Goal: Navigation & Orientation: Find specific page/section

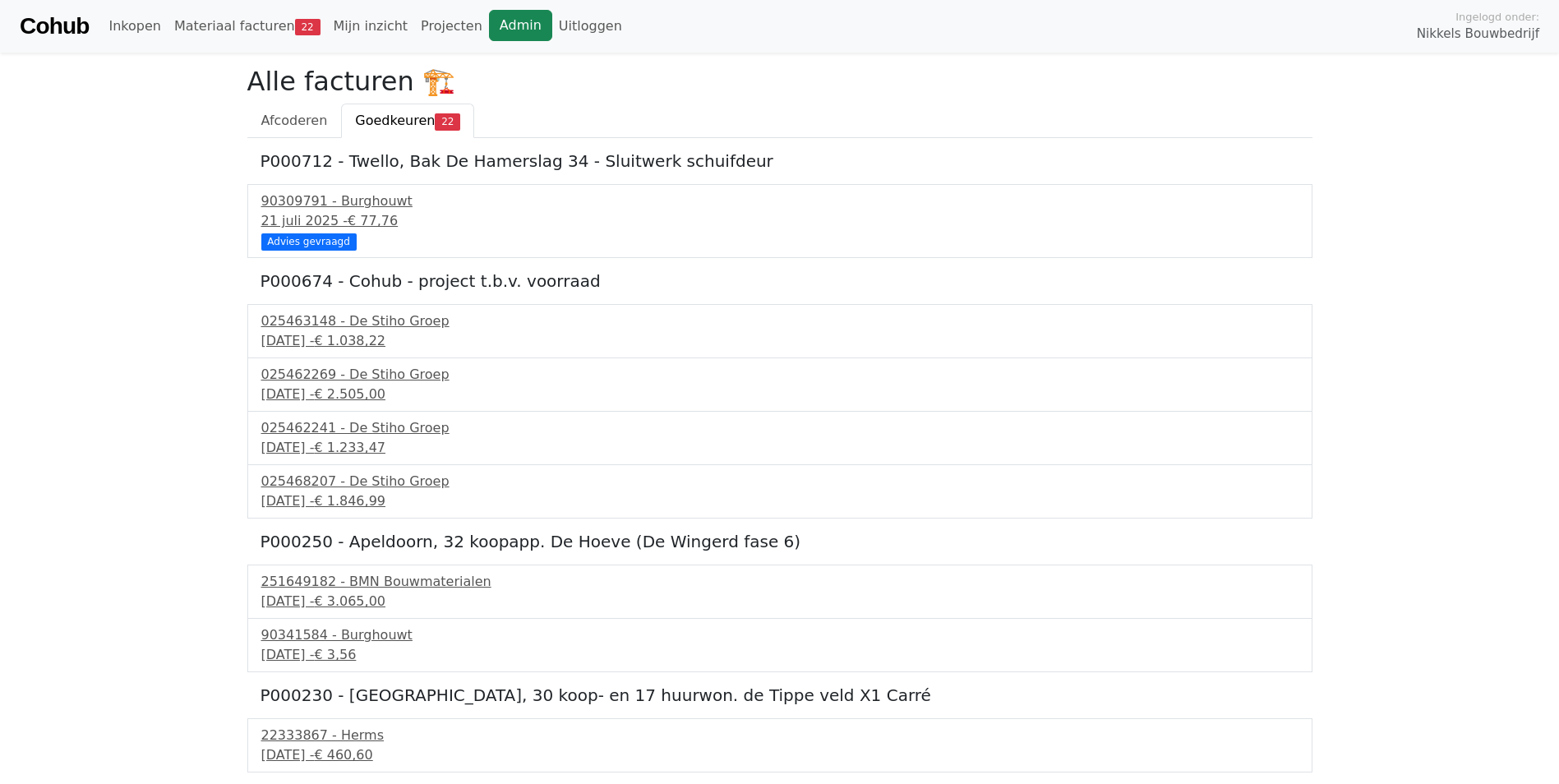
click at [489, 31] on link "Admin" at bounding box center [521, 25] width 63 height 32
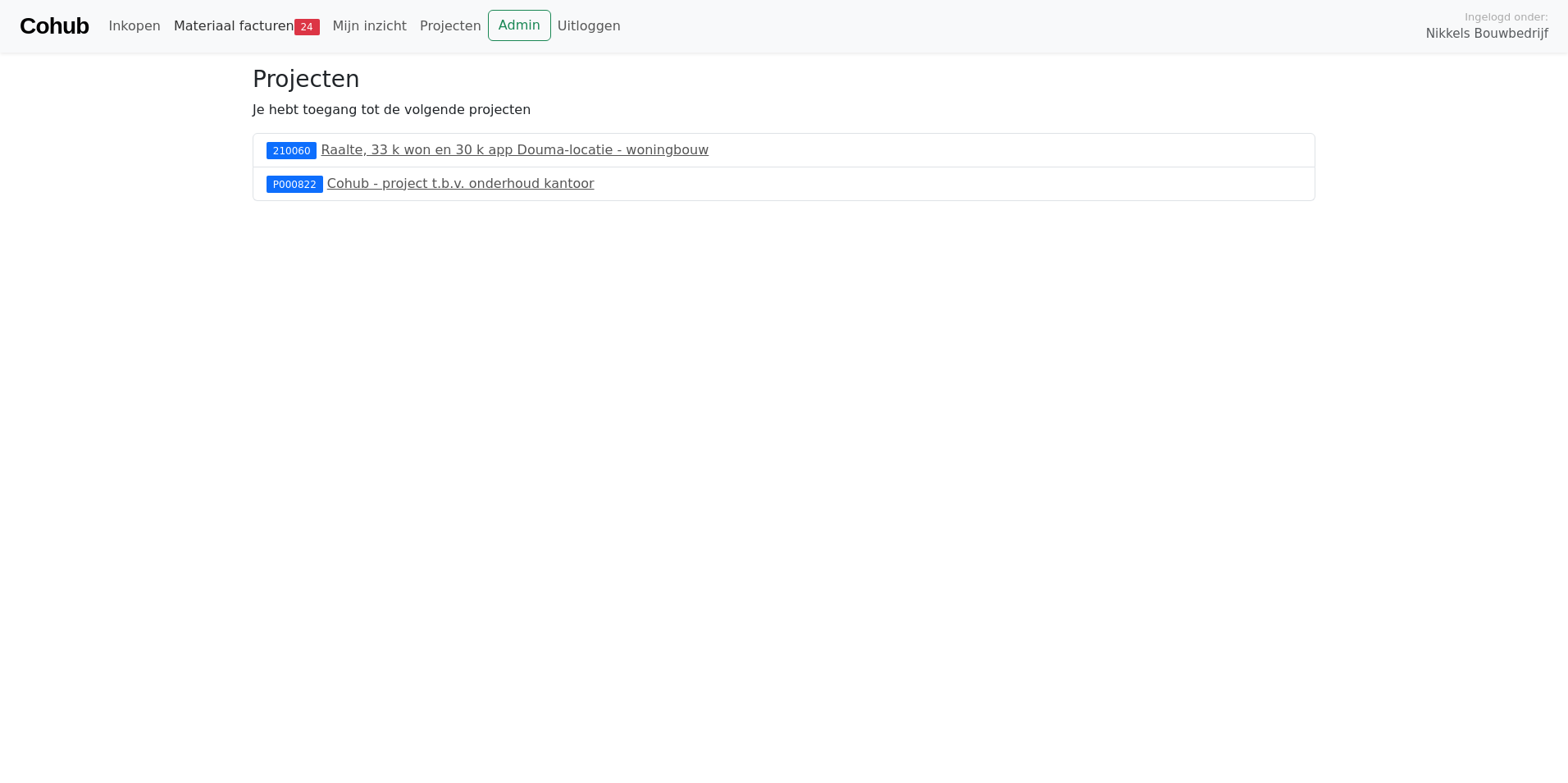
click at [294, 32] on span "24" at bounding box center [307, 27] width 26 height 16
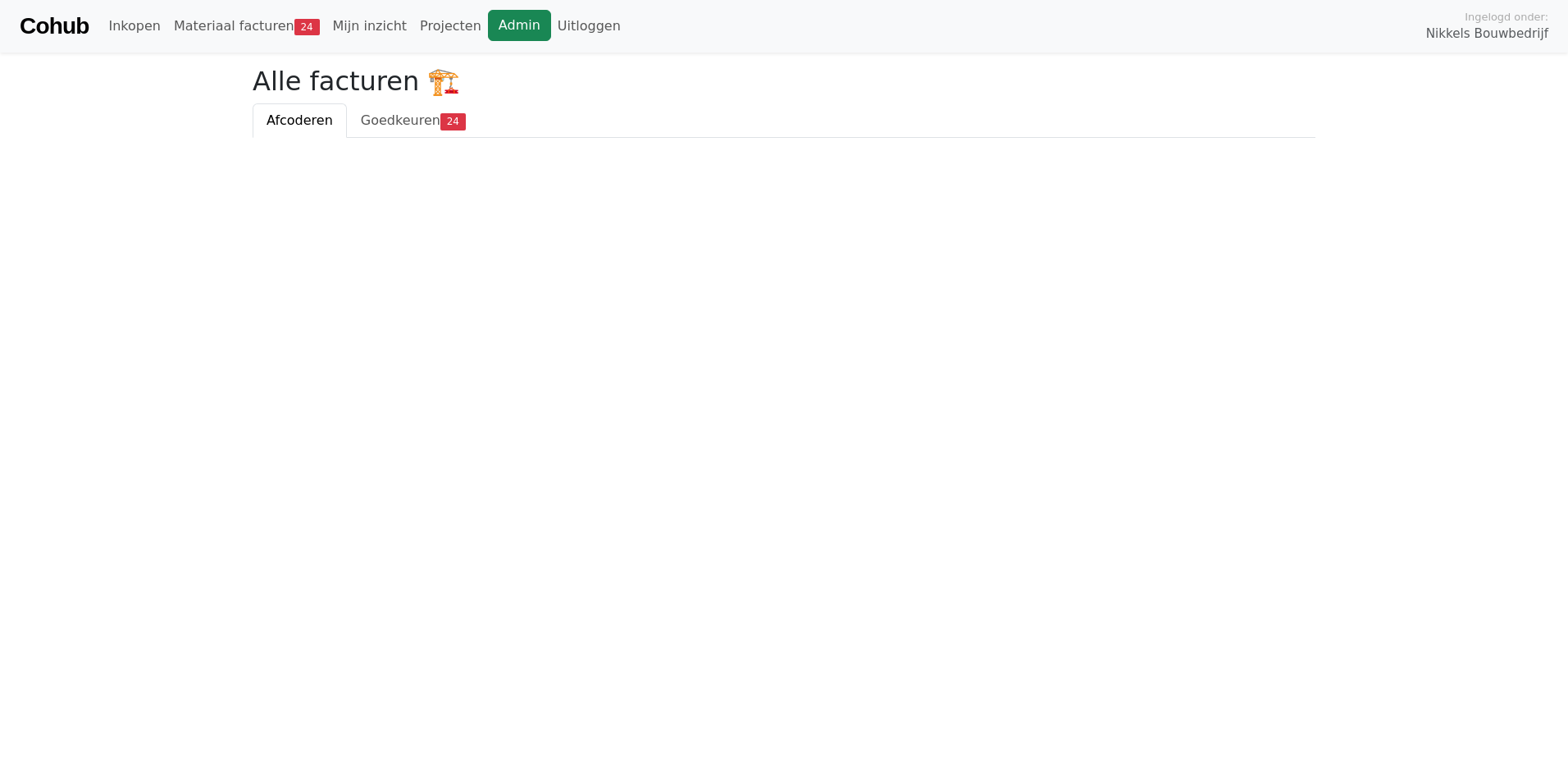
click at [507, 28] on link "Admin" at bounding box center [520, 25] width 63 height 32
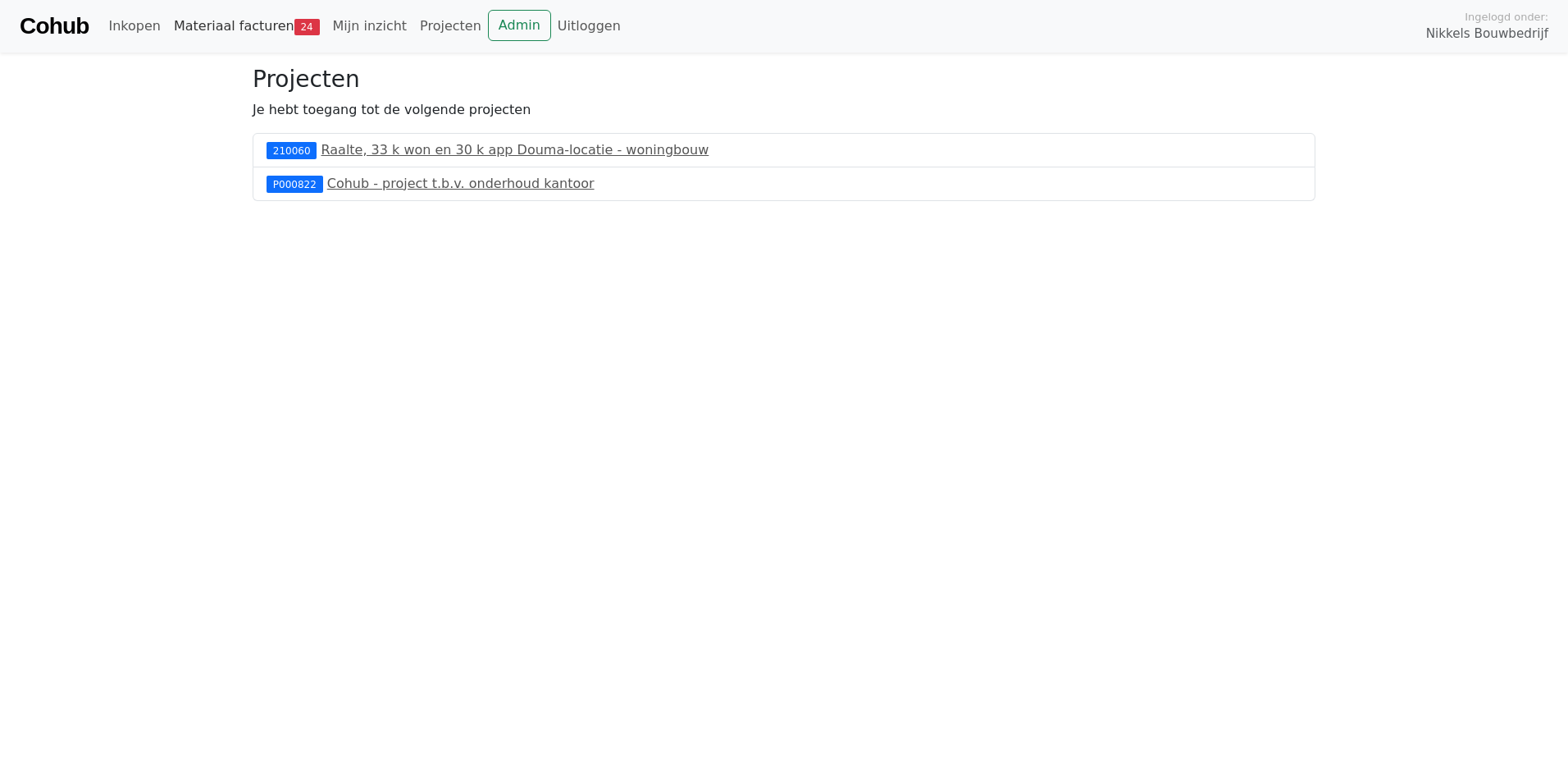
click at [213, 18] on link "Materiaal facturen 24" at bounding box center [247, 26] width 160 height 33
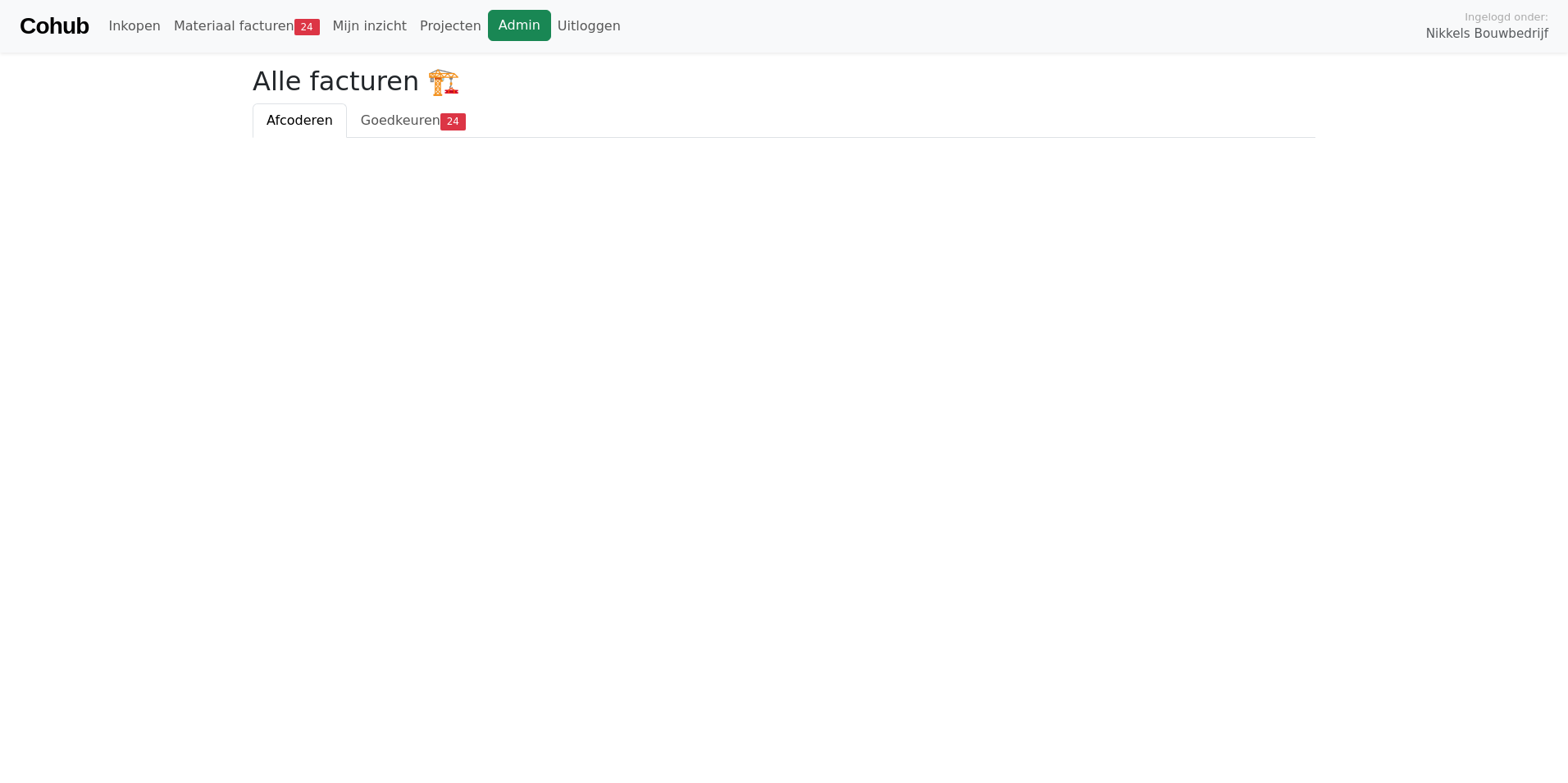
click at [488, 18] on link "Admin" at bounding box center [520, 25] width 63 height 32
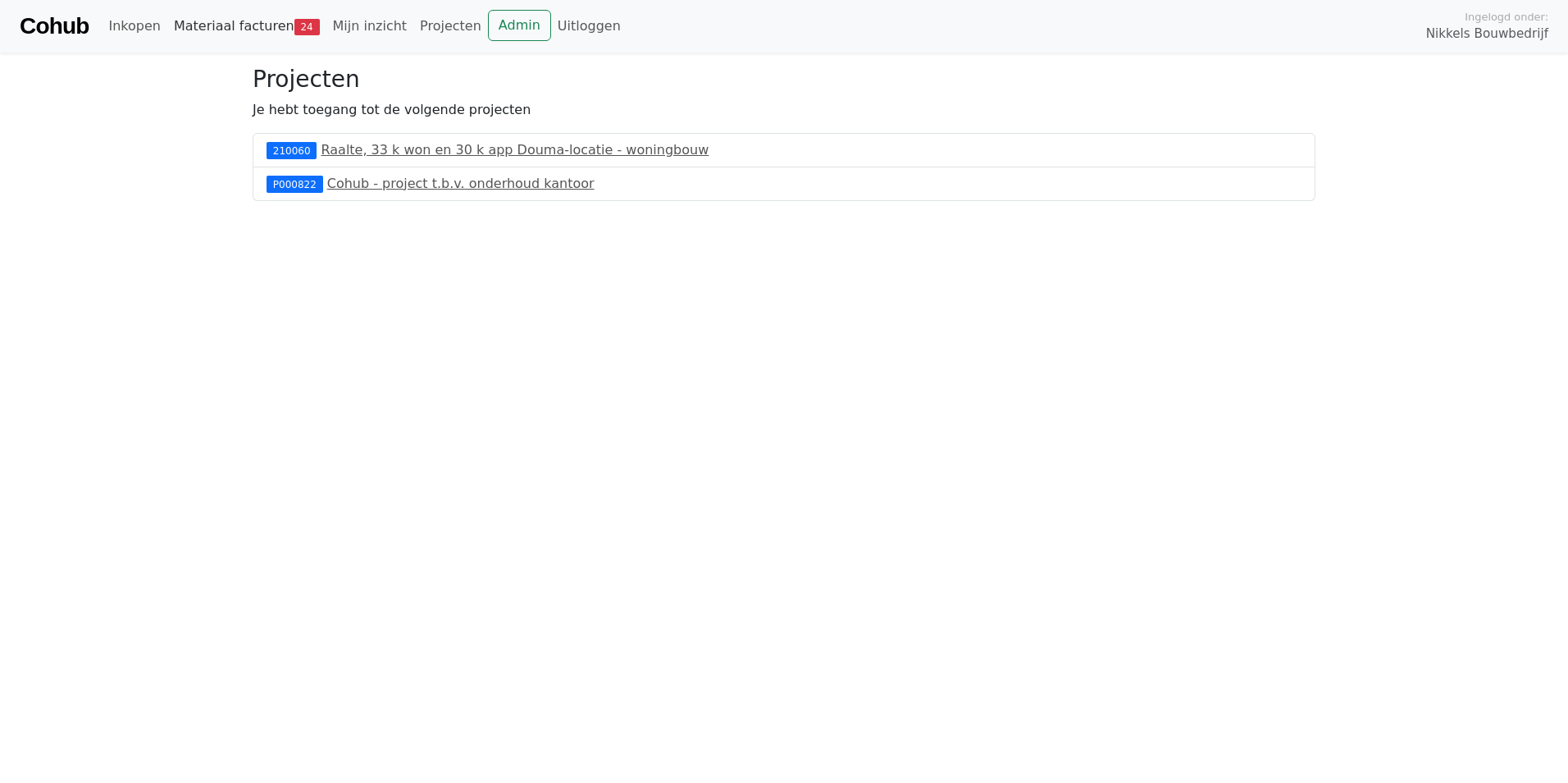
click at [303, 24] on link "Materiaal facturen 24" at bounding box center [247, 26] width 160 height 33
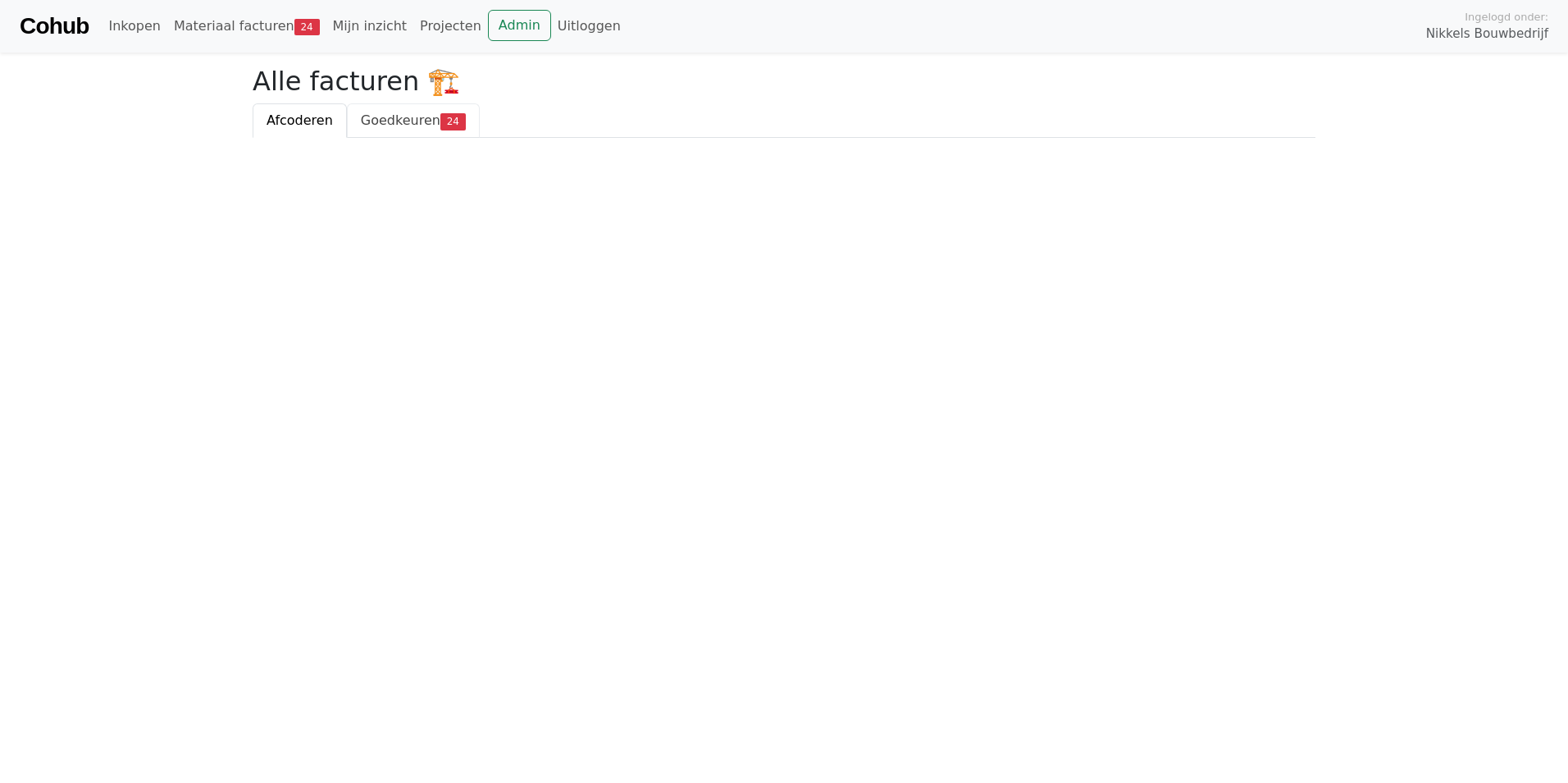
click at [426, 118] on span "Goedkeuren" at bounding box center [400, 120] width 79 height 15
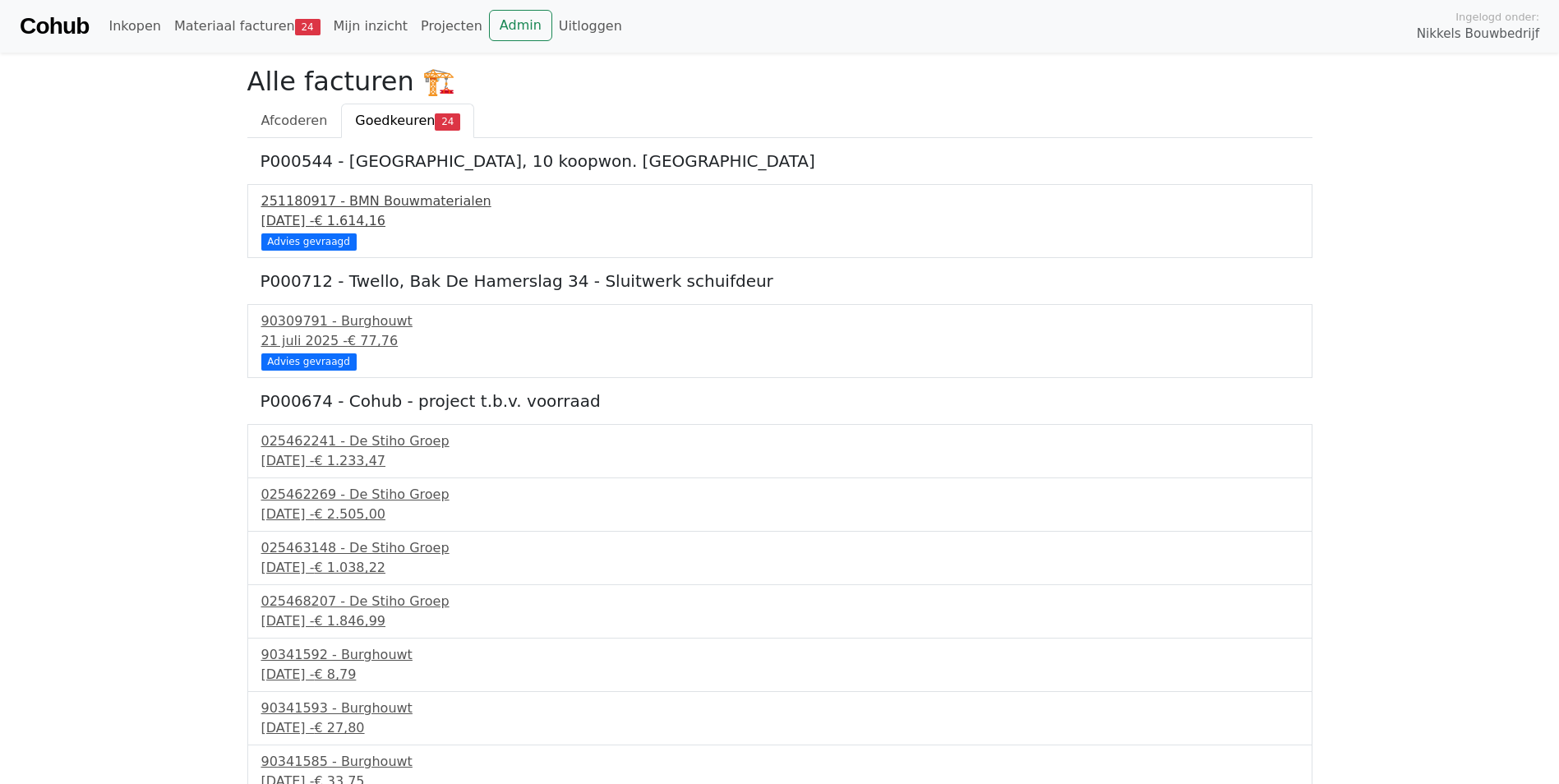
click at [321, 213] on div "[DATE] - € 1.614,16" at bounding box center [780, 221] width 1037 height 20
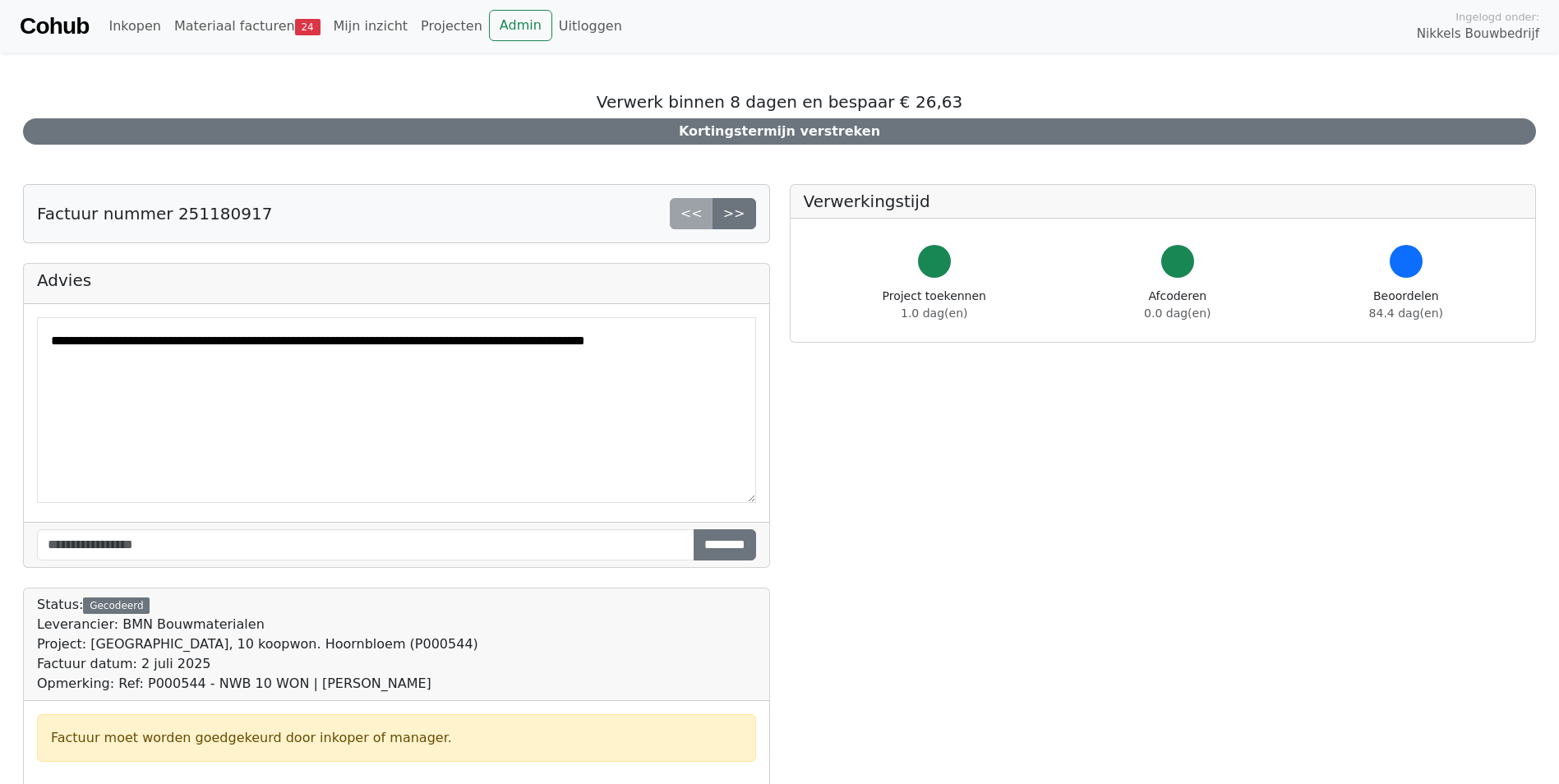
click at [69, 33] on link "Cohub" at bounding box center [55, 26] width 69 height 39
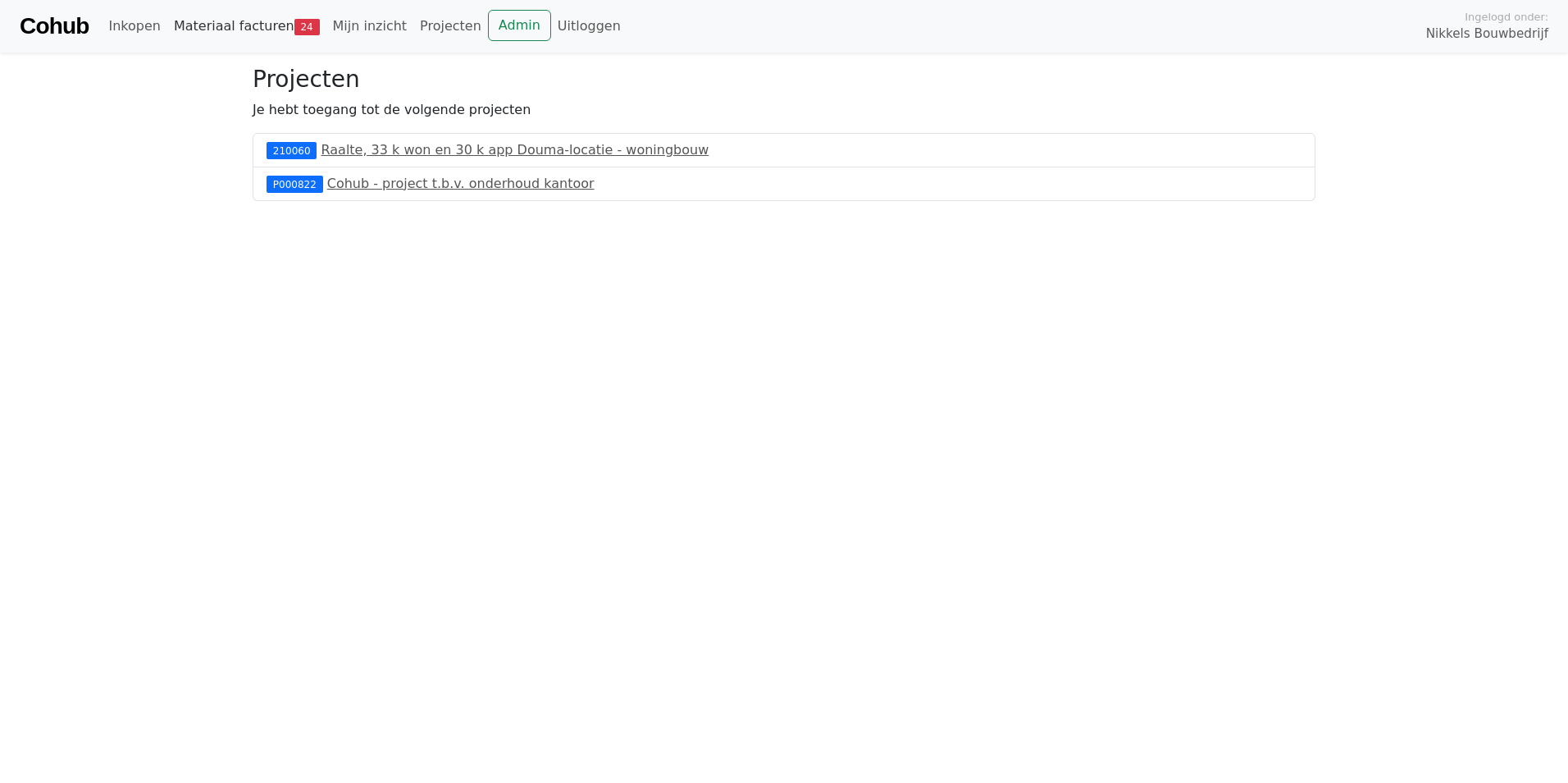
click at [265, 38] on link "Materiaal facturen 24" at bounding box center [247, 26] width 160 height 33
